Goal: Transaction & Acquisition: Download file/media

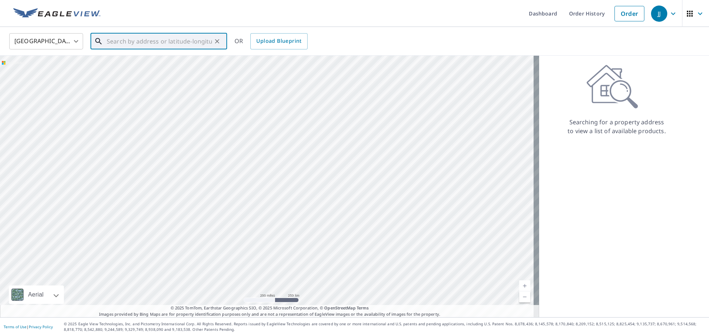
click at [131, 41] on input "text" at bounding box center [159, 41] width 105 height 21
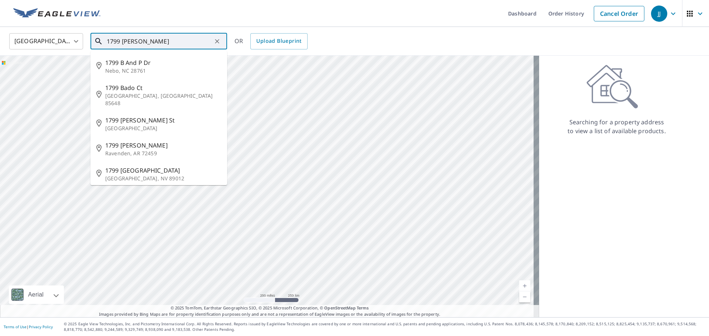
type input "1799 [PERSON_NAME]"
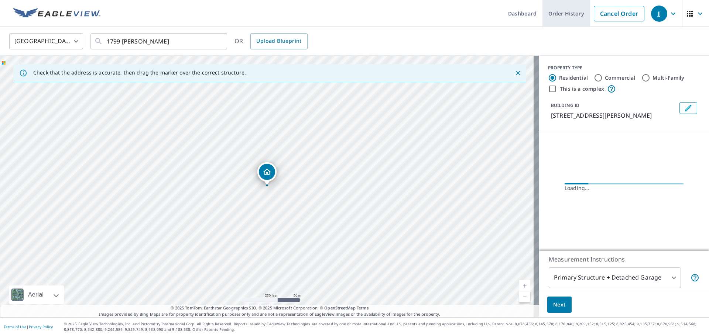
click at [559, 15] on link "Order History" at bounding box center [566, 13] width 48 height 27
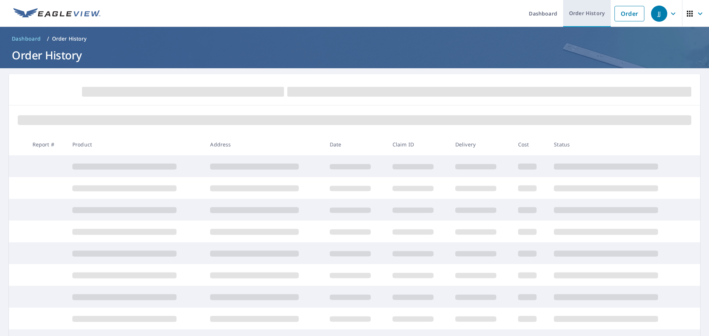
click at [579, 12] on link "Order History" at bounding box center [587, 13] width 48 height 27
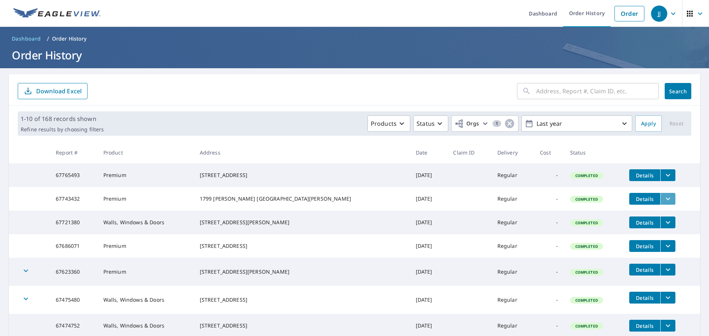
click at [663, 203] on icon "filesDropdownBtn-67743432" at bounding box center [667, 199] width 9 height 9
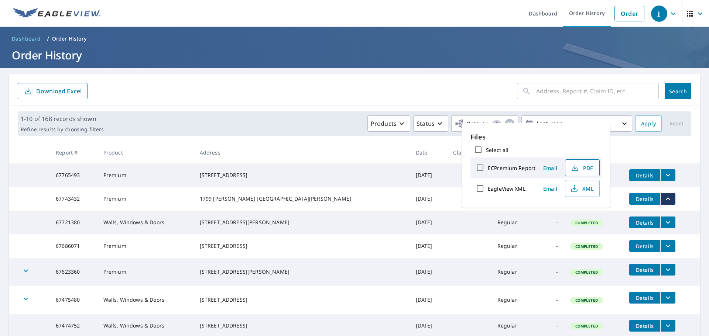
click at [586, 163] on button "PDF" at bounding box center [582, 167] width 35 height 17
click at [587, 168] on span "PDF" at bounding box center [582, 168] width 24 height 9
